Goal: Task Accomplishment & Management: Manage account settings

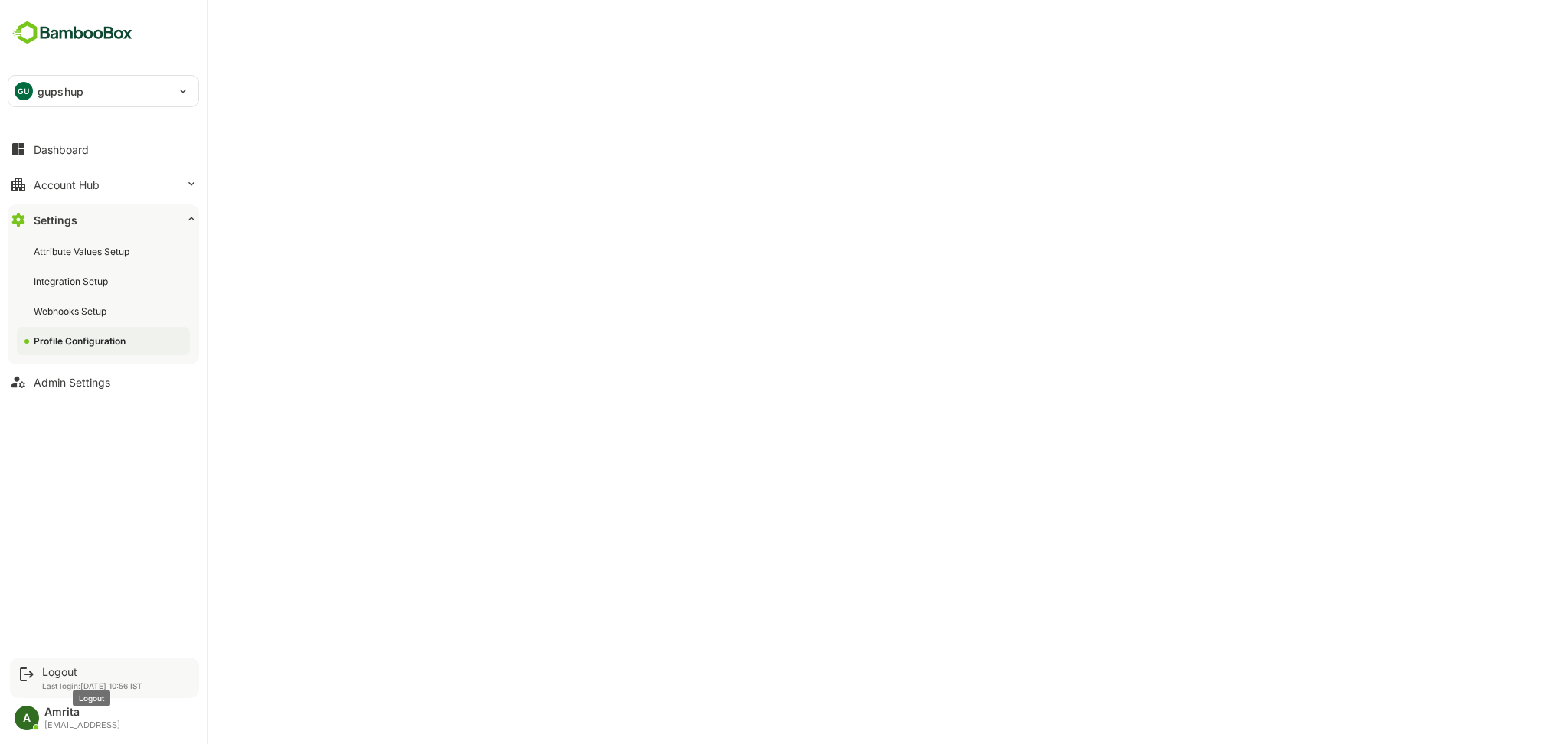
click at [52, 673] on div "Logout" at bounding box center [91, 672] width 100 height 13
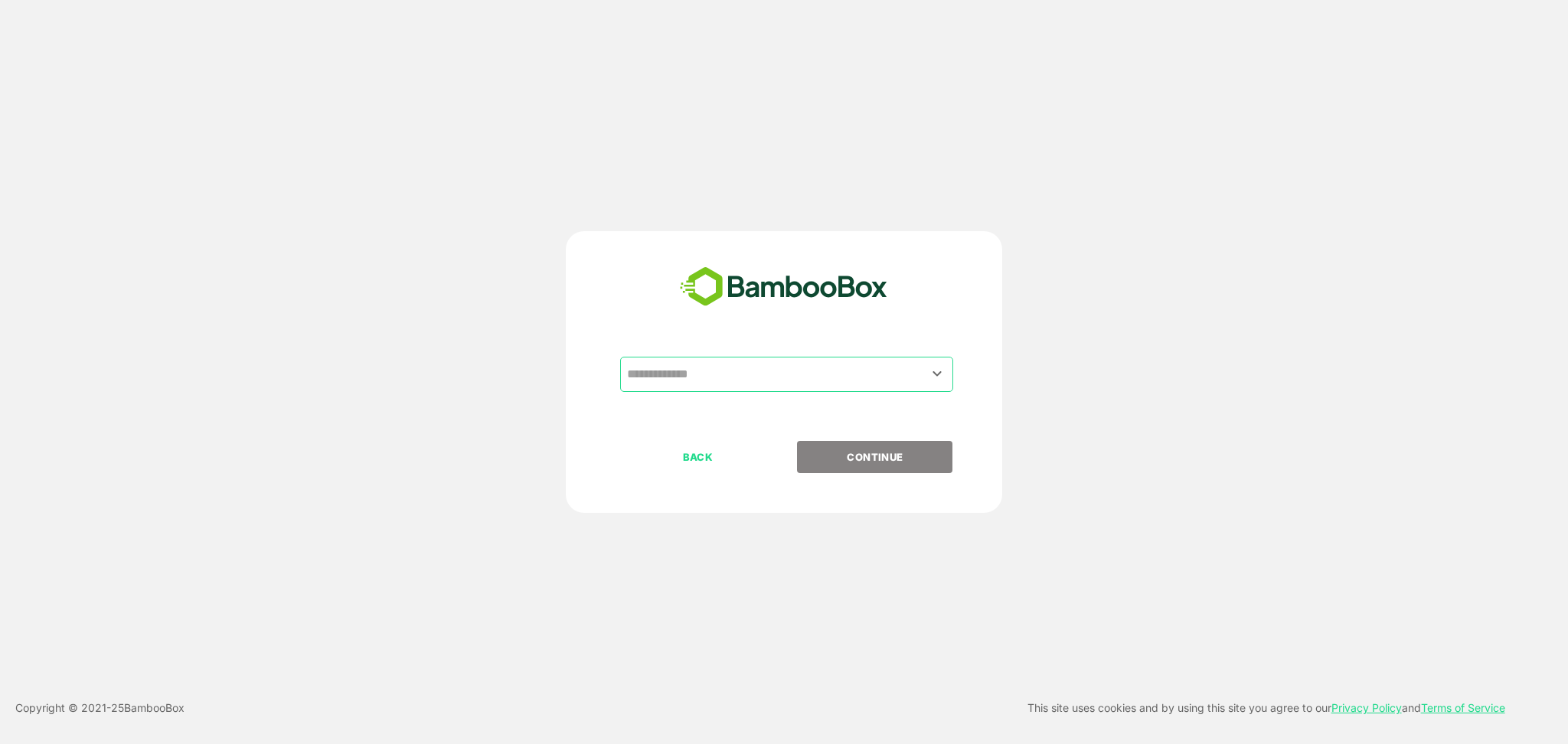
click at [901, 369] on input "text" at bounding box center [786, 374] width 327 height 30
click at [943, 372] on icon "Open" at bounding box center [936, 373] width 18 height 18
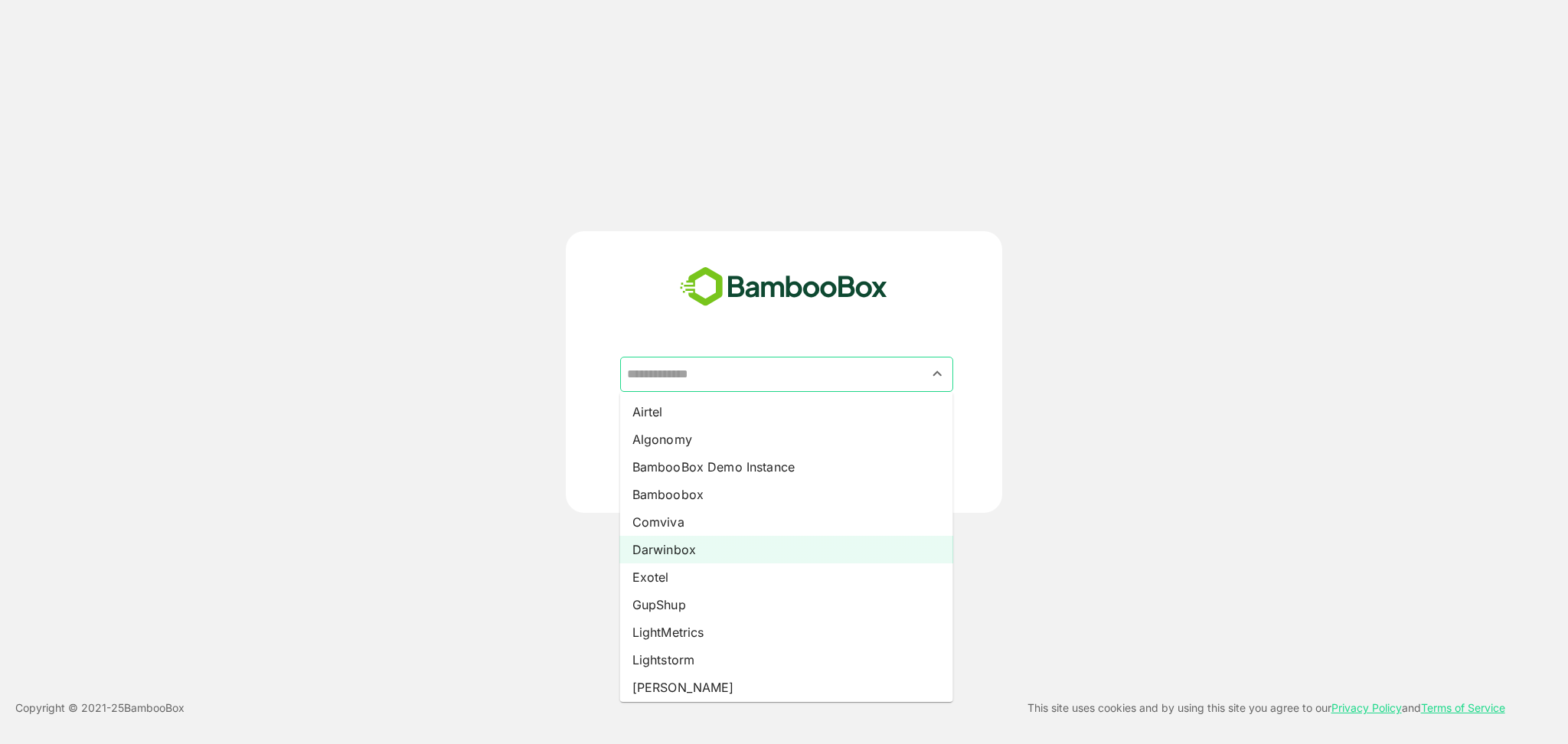
scroll to position [170, 0]
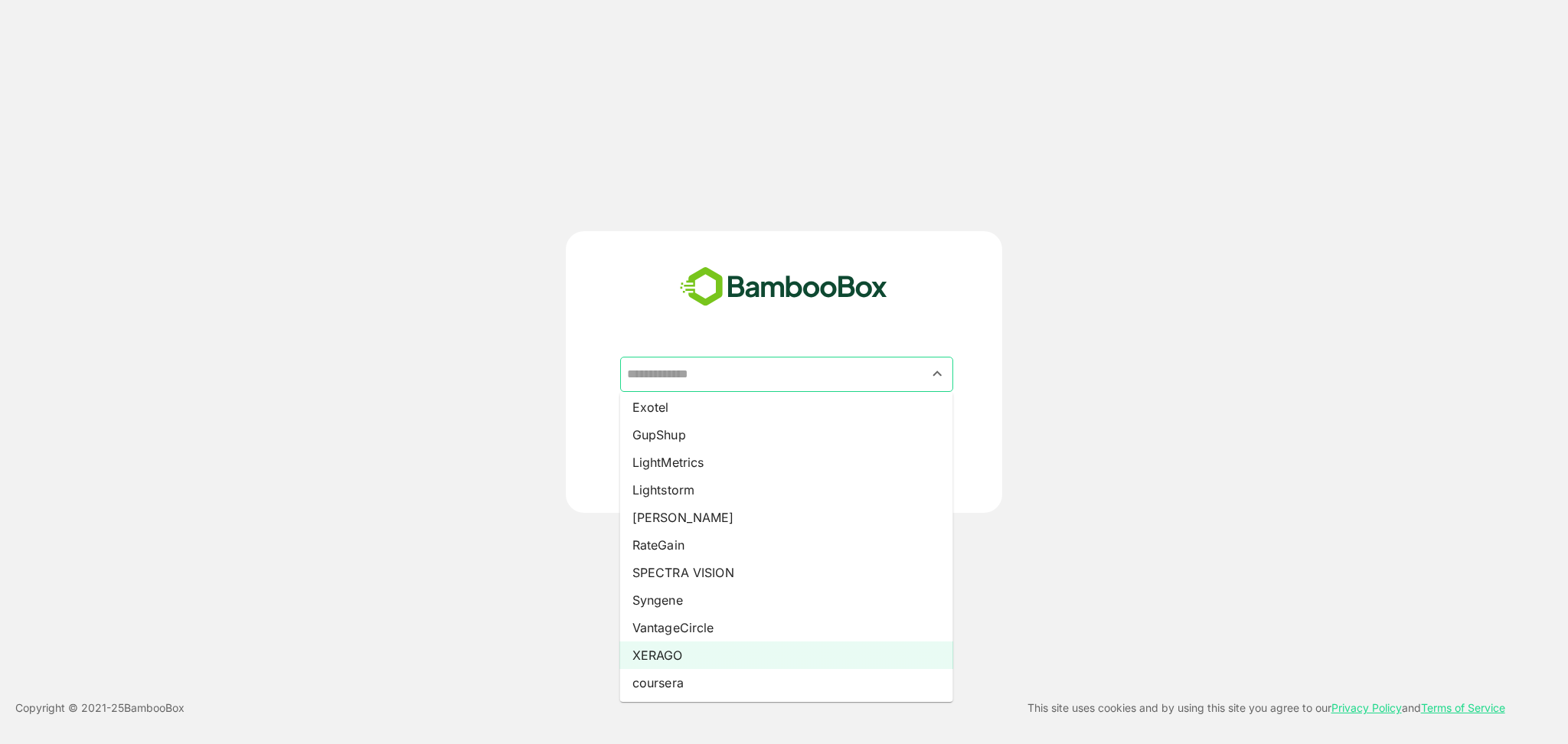
click at [733, 655] on li "XERAGO" at bounding box center [787, 654] width 333 height 28
type input "******"
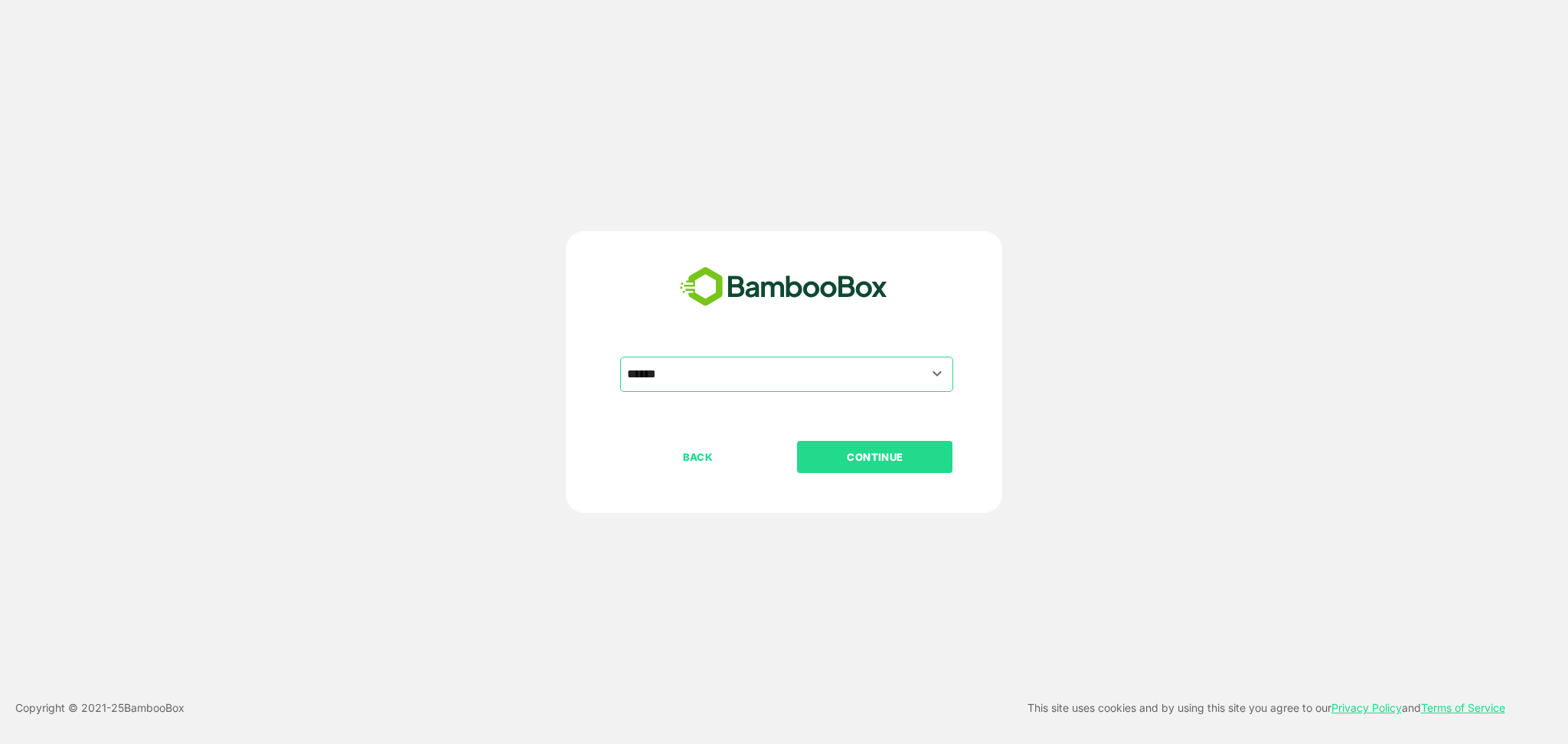
click at [863, 470] on button "CONTINUE" at bounding box center [874, 457] width 155 height 32
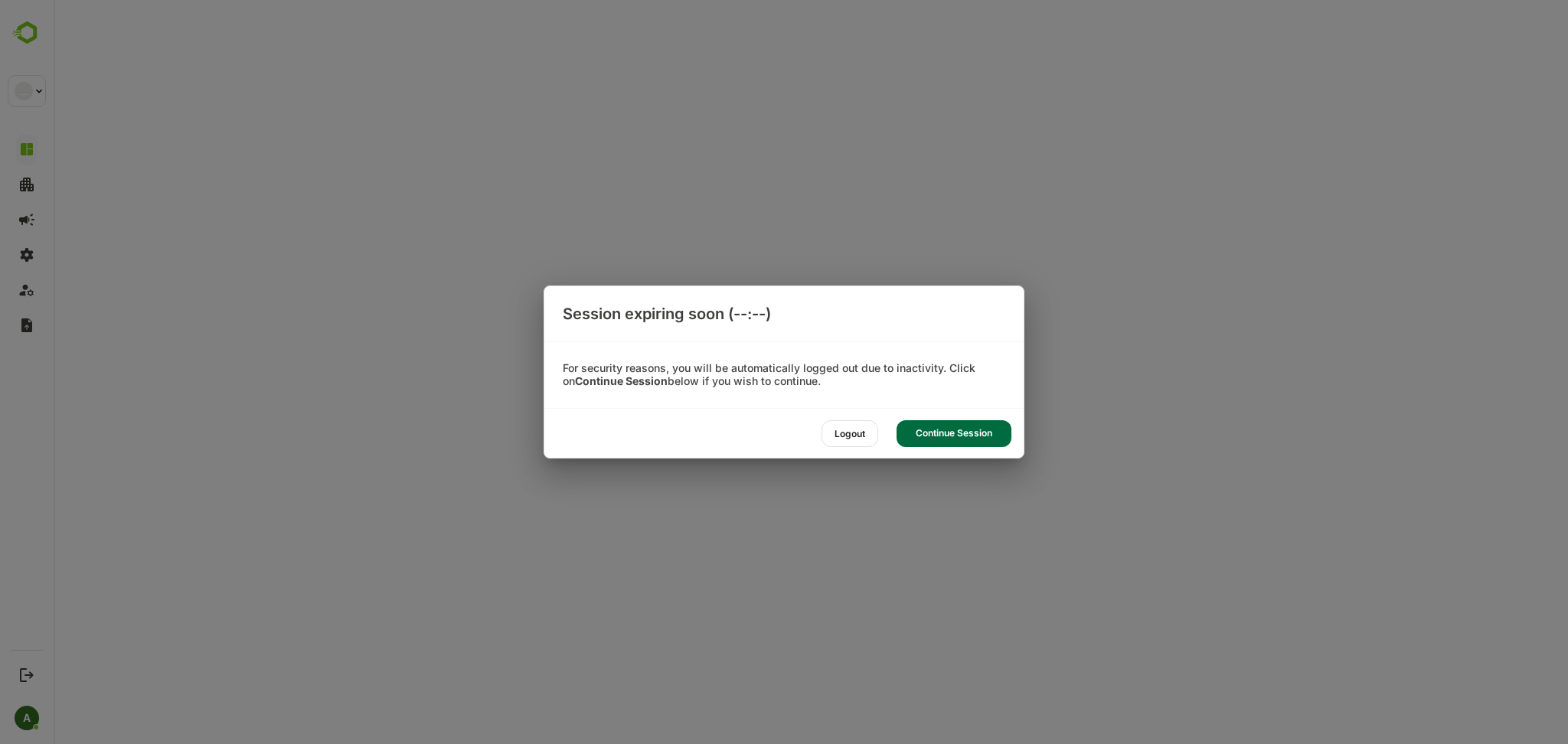
click at [863, 470] on div "Session expiring soon (--:--) For security reasons, you will be automatically l…" at bounding box center [784, 372] width 1568 height 744
click at [954, 438] on div "Continue Session" at bounding box center [954, 433] width 115 height 27
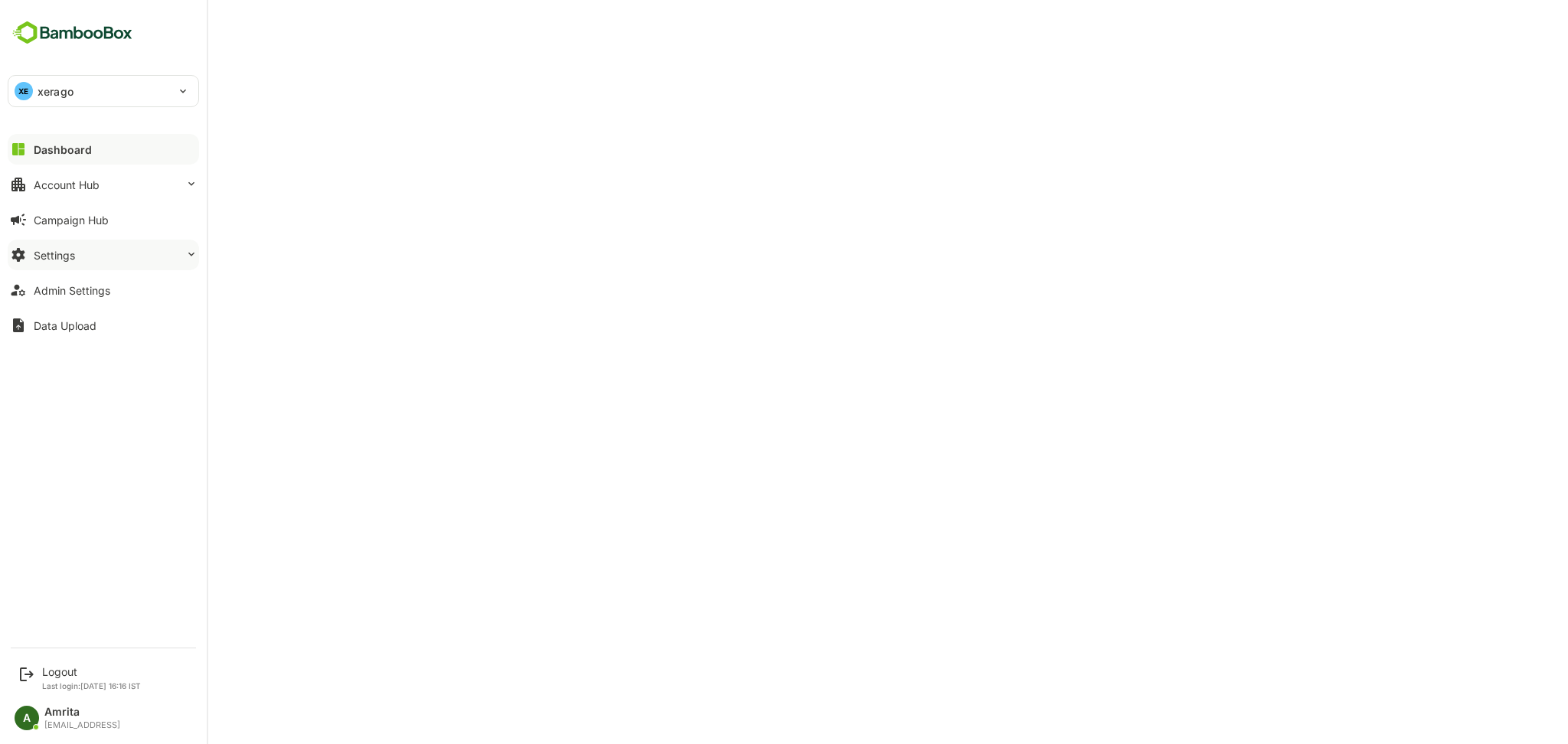
click at [76, 257] on button "Settings" at bounding box center [103, 255] width 191 height 30
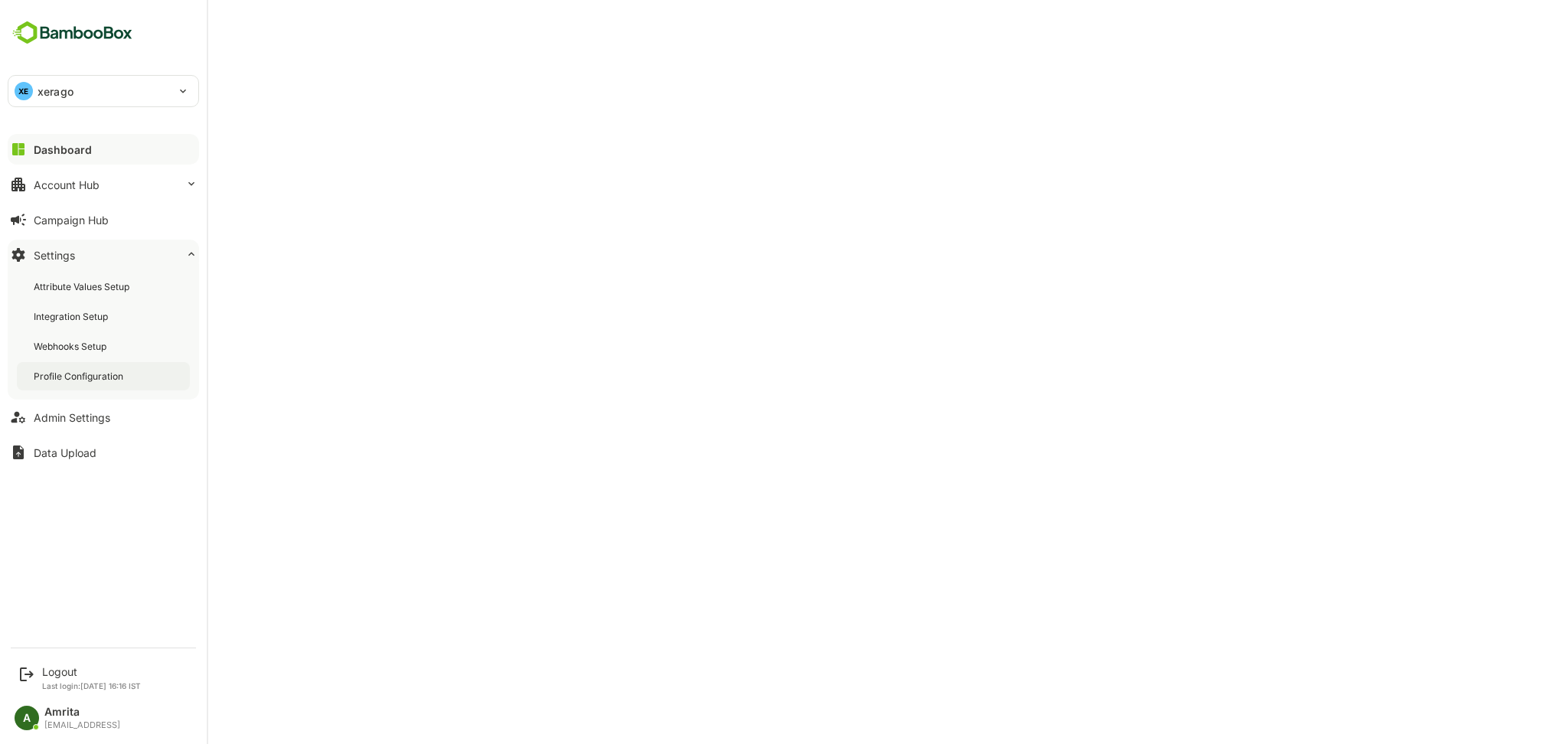
click at [70, 382] on div "Profile Configuration" at bounding box center [79, 376] width 92 height 13
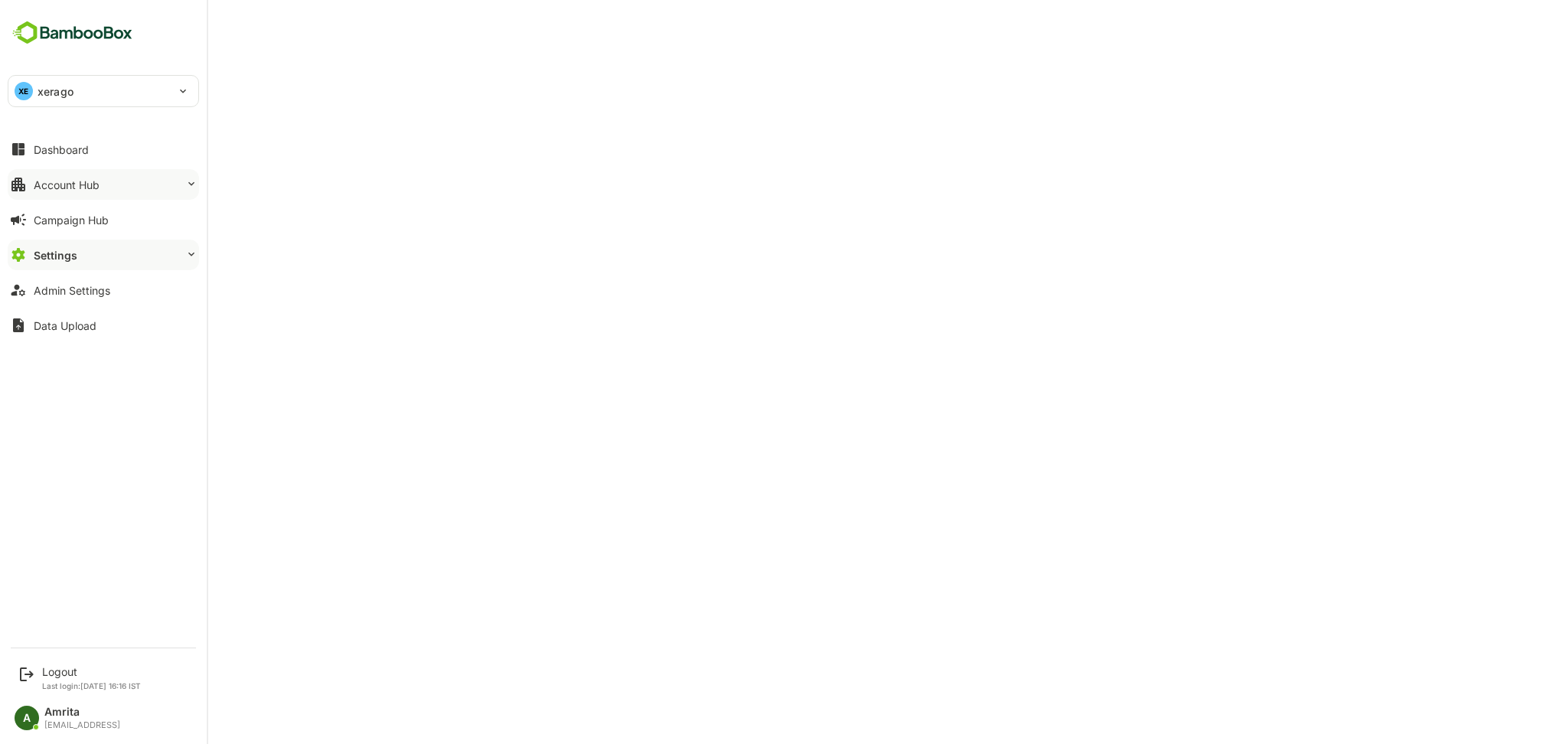
click at [66, 179] on div "Account Hub" at bounding box center [66, 185] width 66 height 13
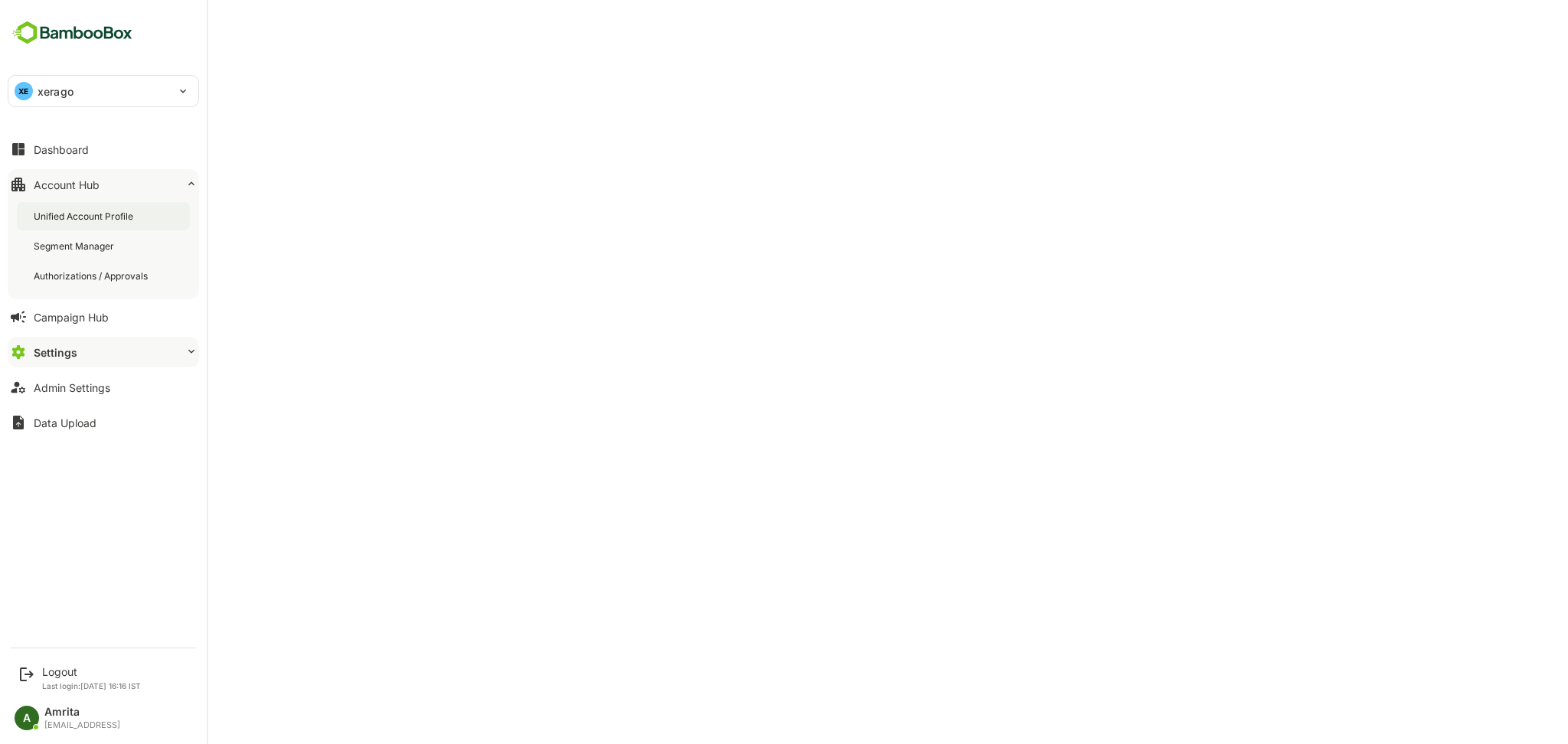
click at [88, 221] on div "Unified Account Profile" at bounding box center [85, 216] width 103 height 13
